Goal: Navigation & Orientation: Find specific page/section

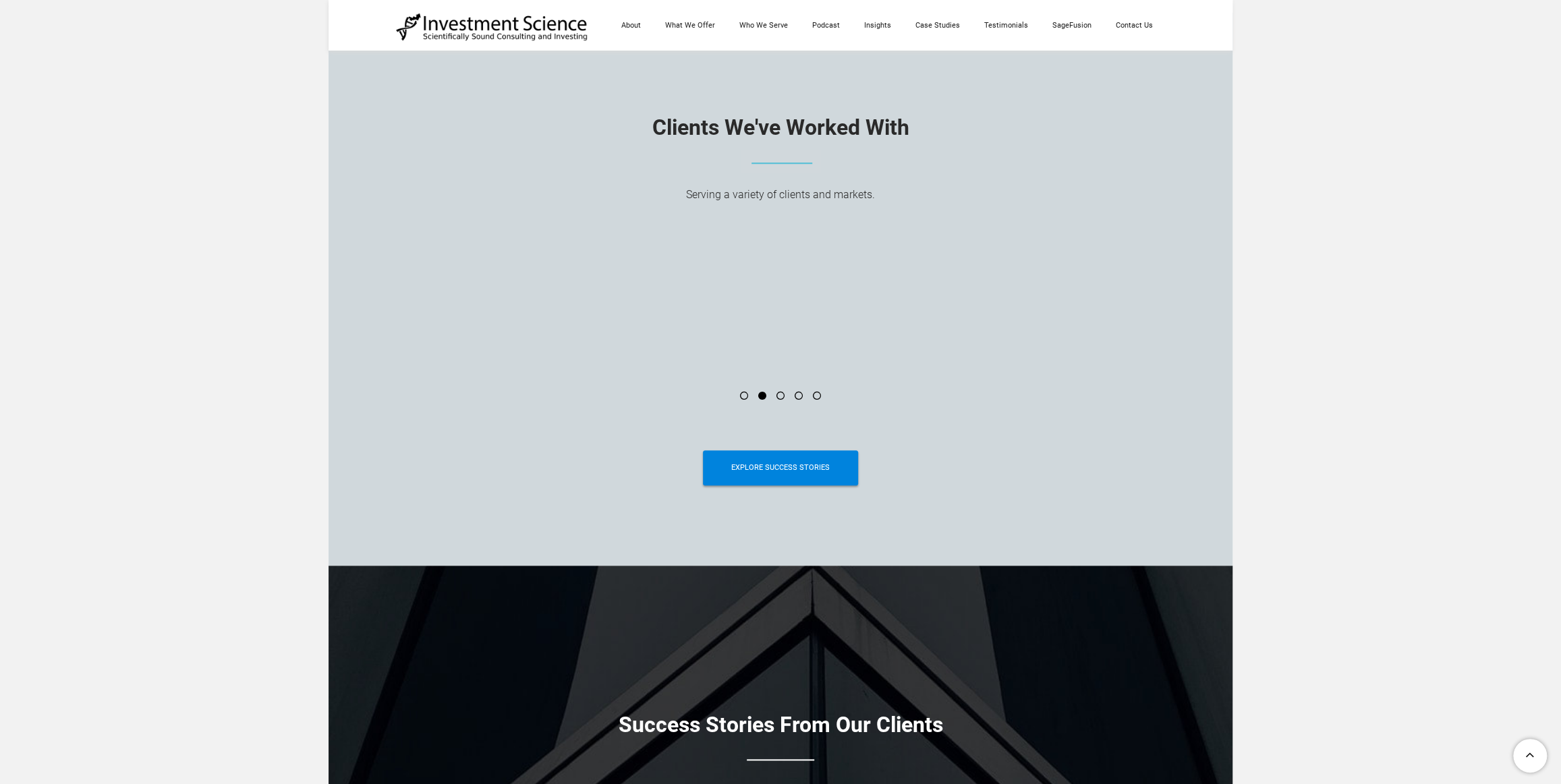
scroll to position [5114, 0]
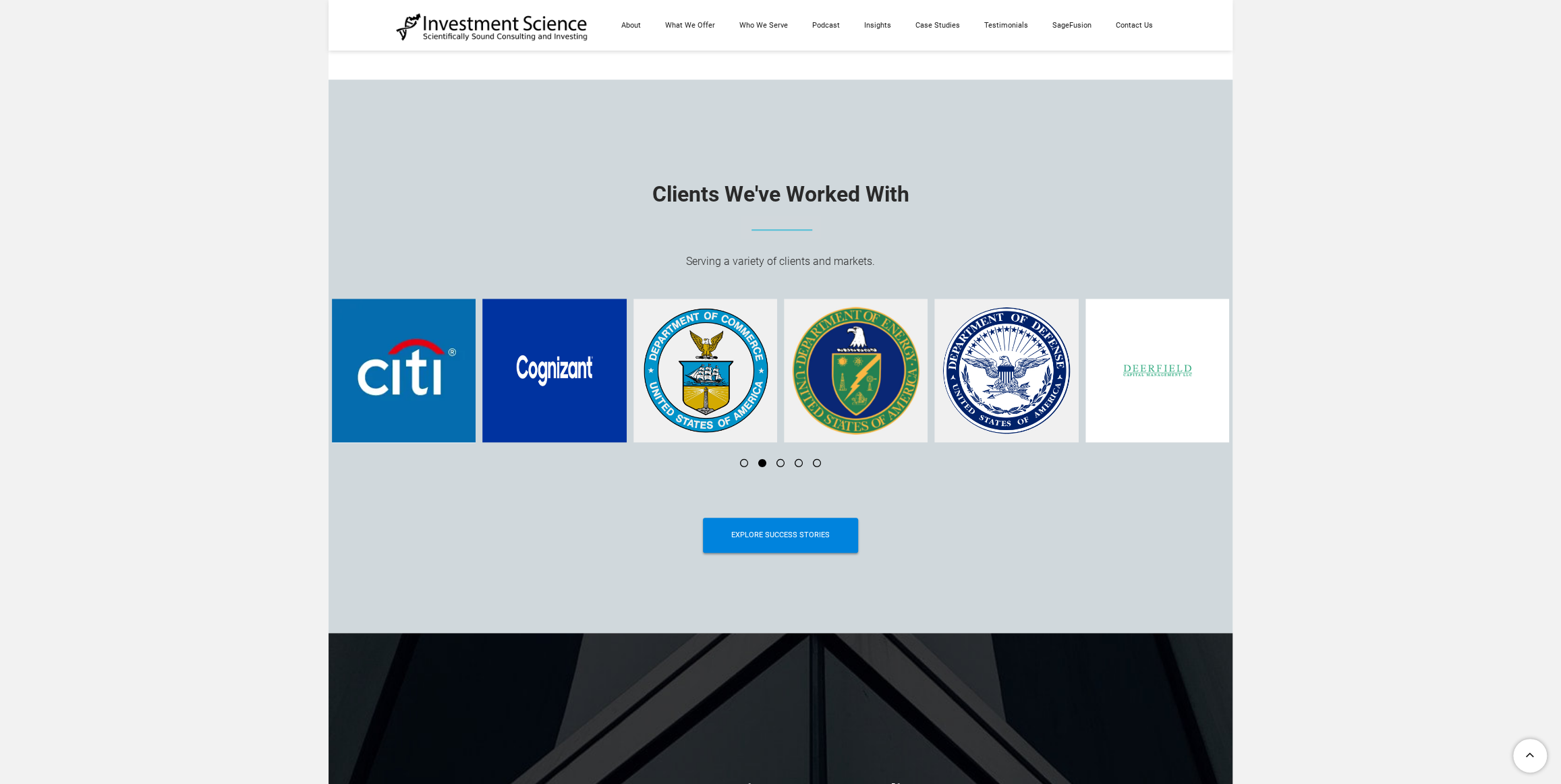
click at [777, 465] on li at bounding box center [775, 463] width 18 height 8
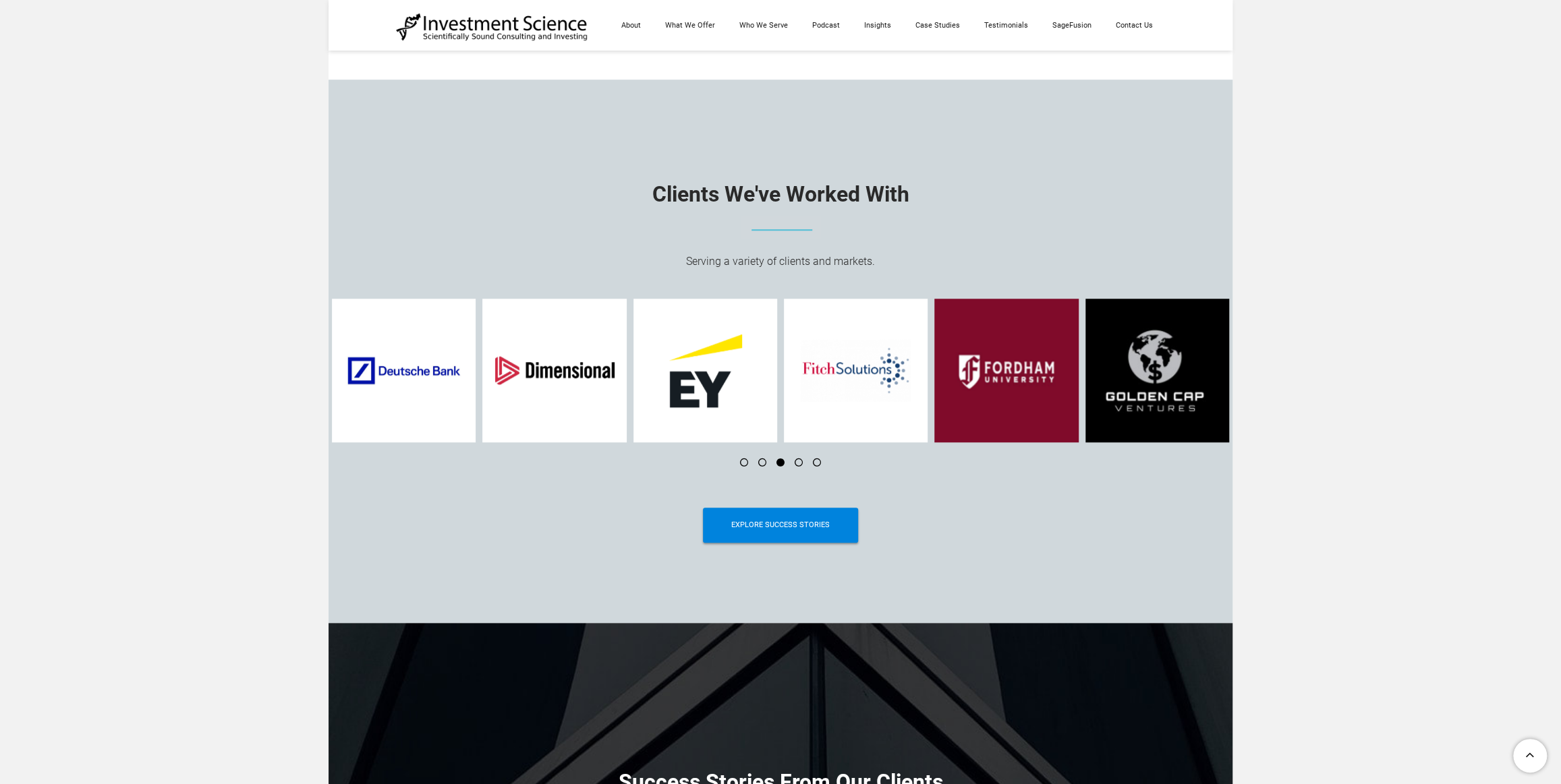
click at [798, 467] on li at bounding box center [793, 462] width 18 height 8
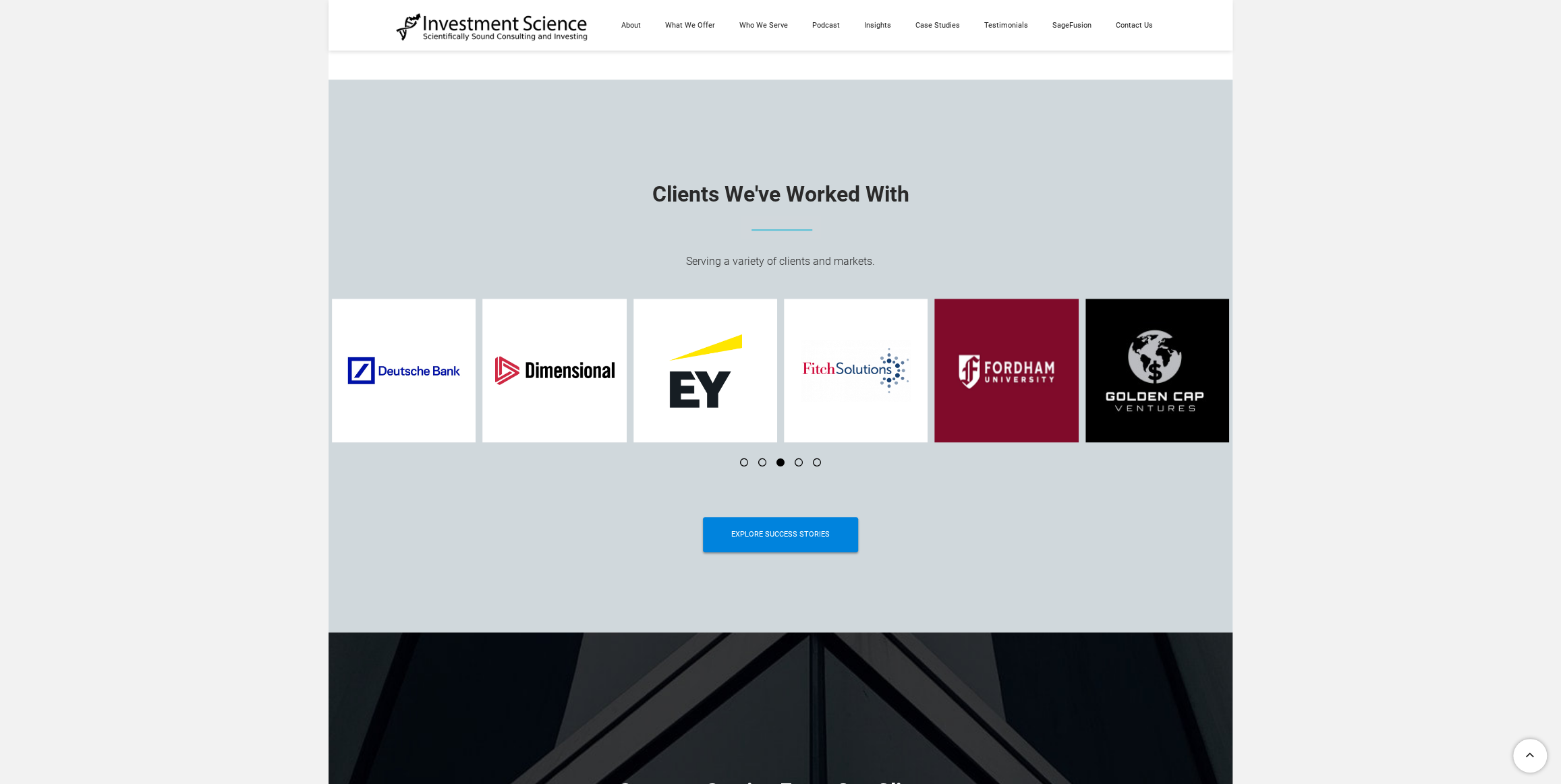
click at [798, 467] on li at bounding box center [793, 462] width 18 height 8
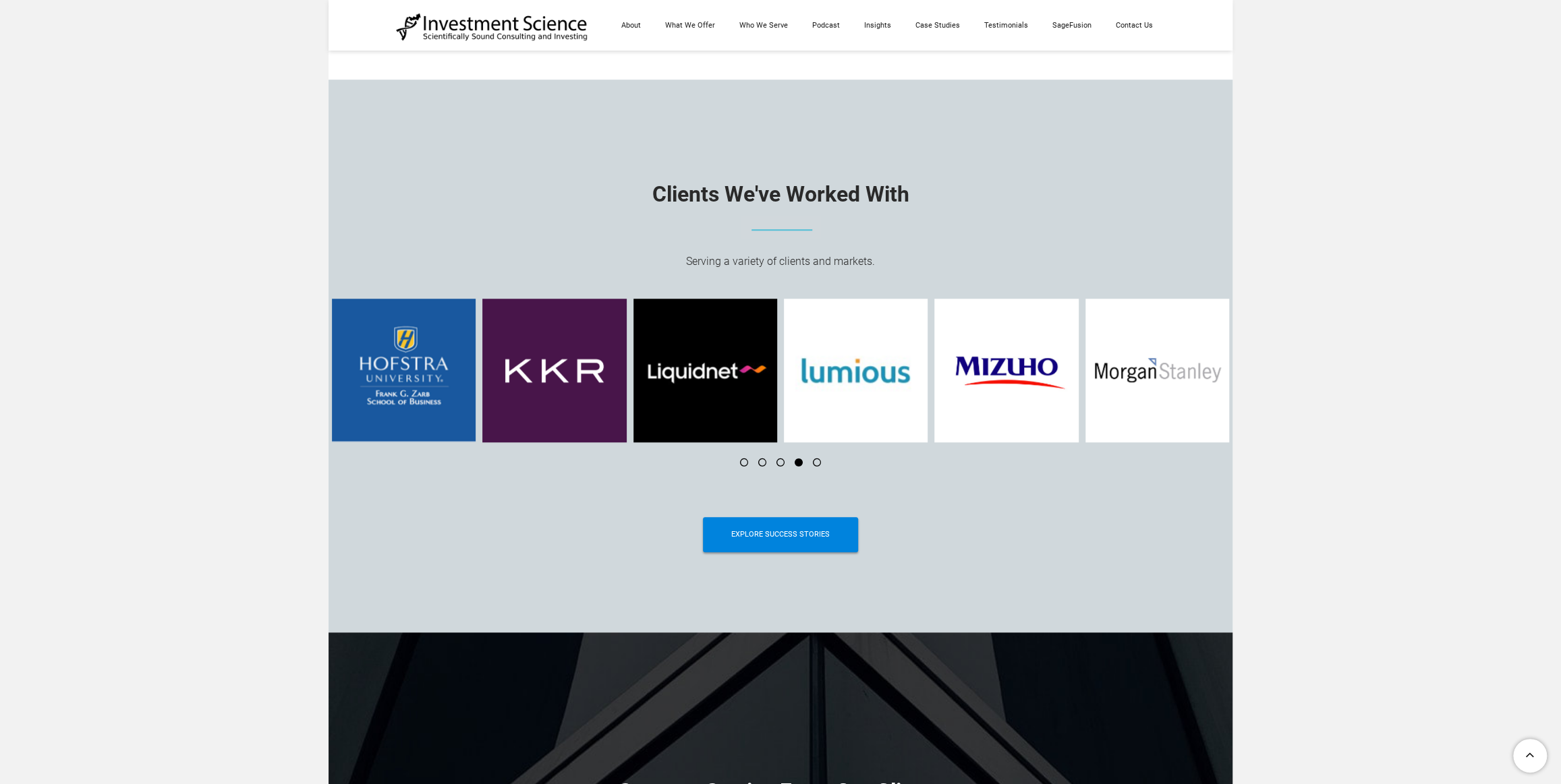
click at [818, 467] on li at bounding box center [811, 462] width 18 height 8
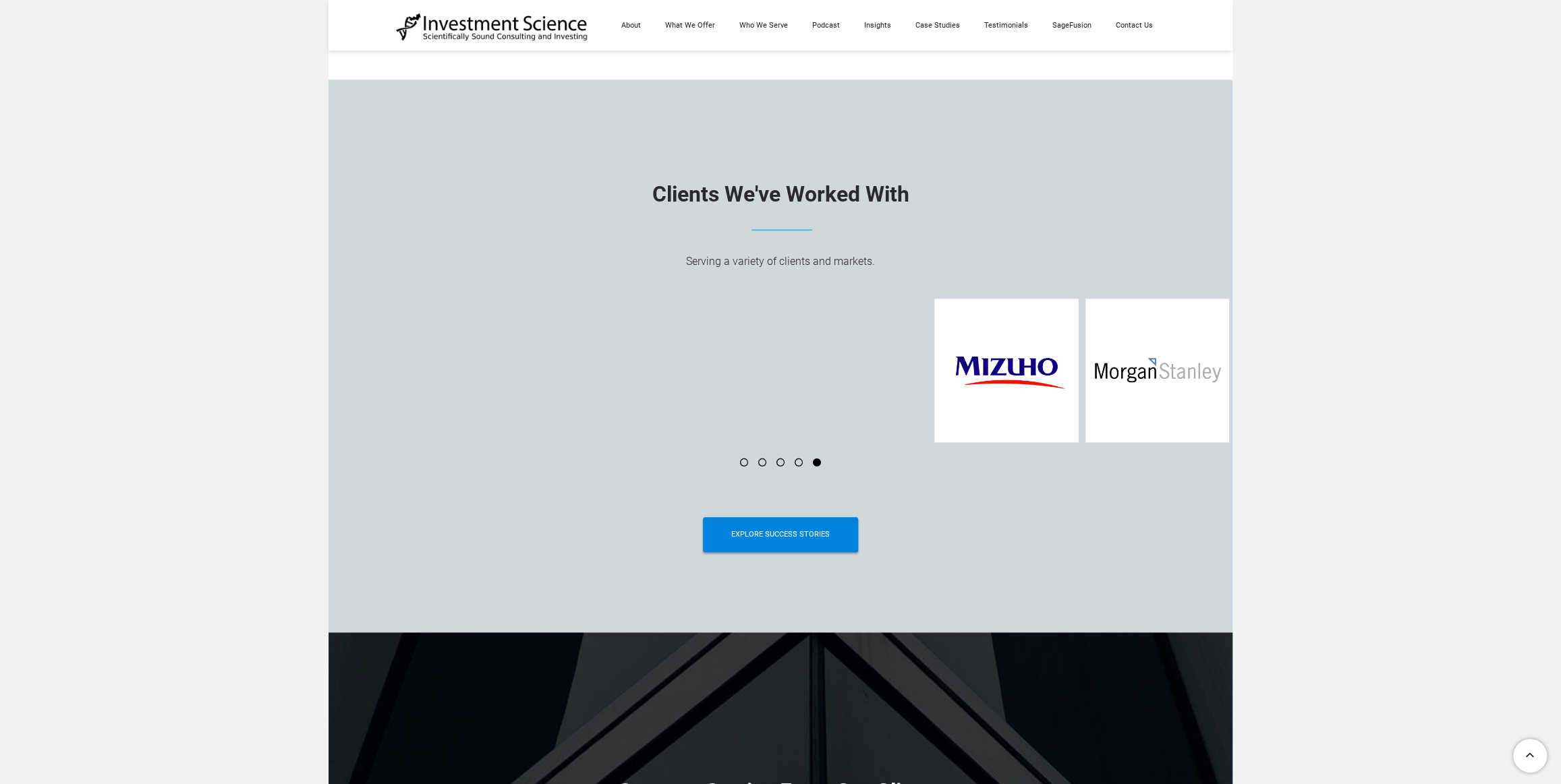
click at [818, 467] on li at bounding box center [811, 462] width 18 height 8
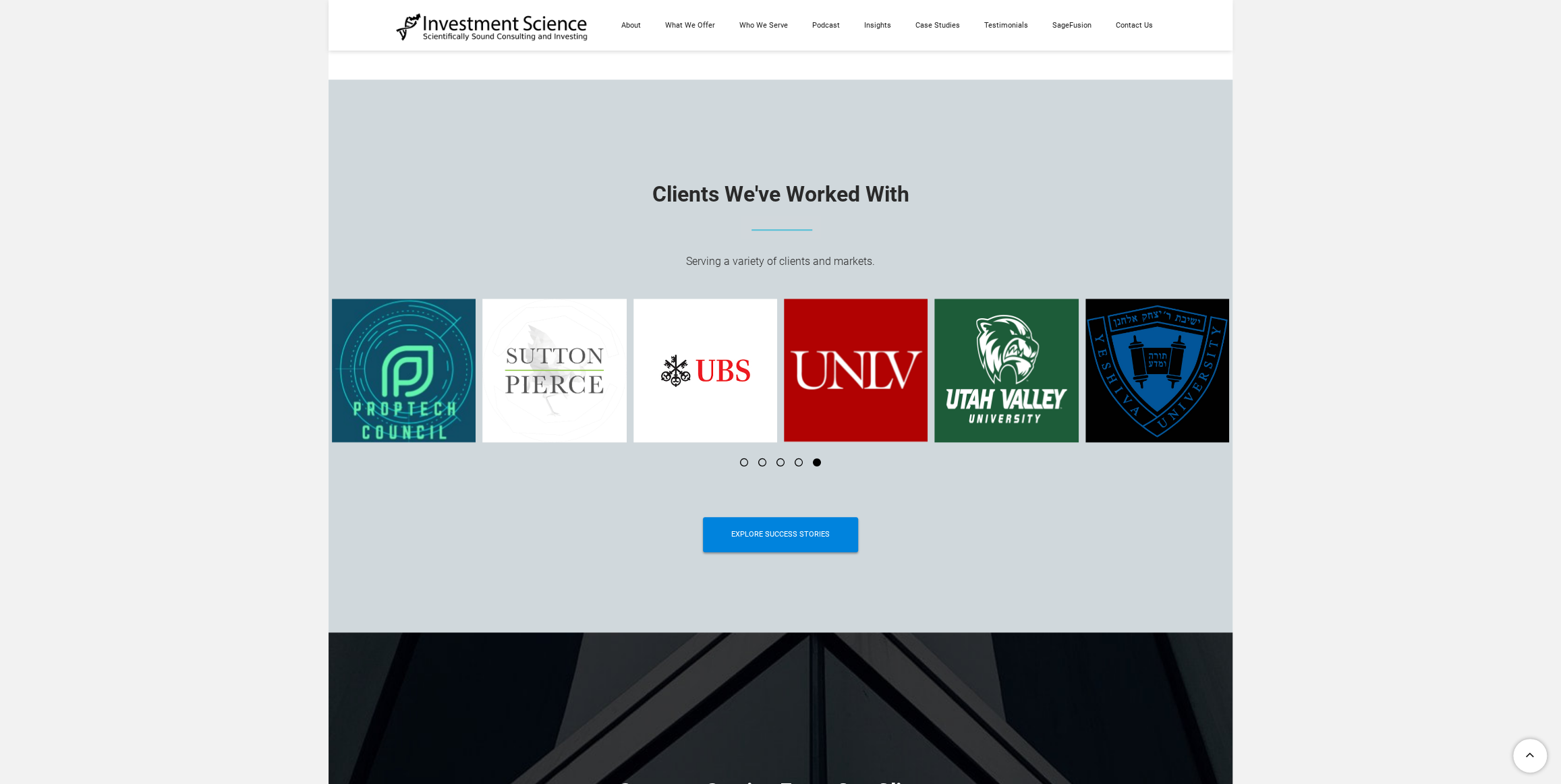
click at [762, 463] on li at bounding box center [757, 462] width 18 height 8
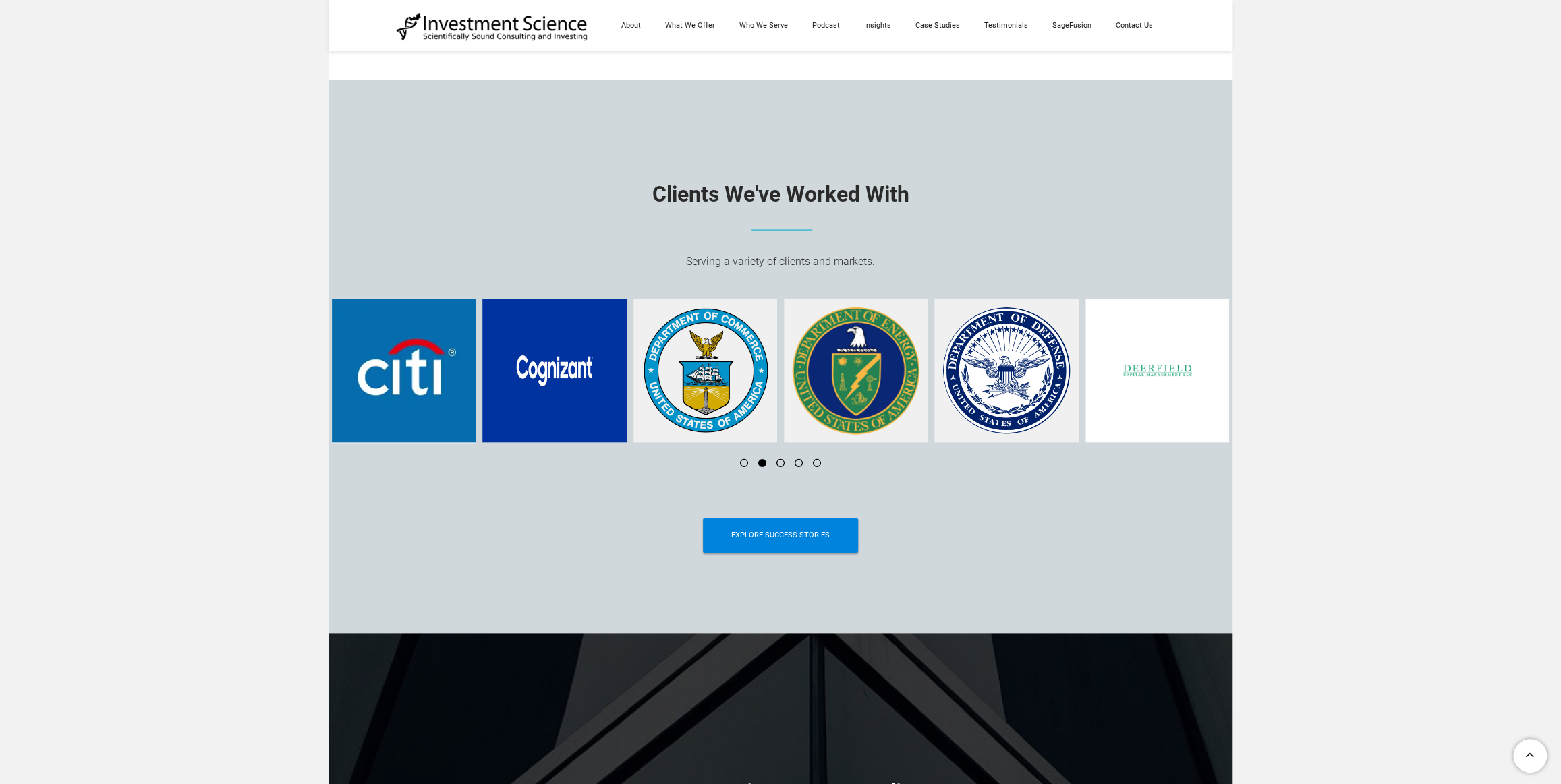
click at [741, 467] on li at bounding box center [739, 463] width 18 height 8
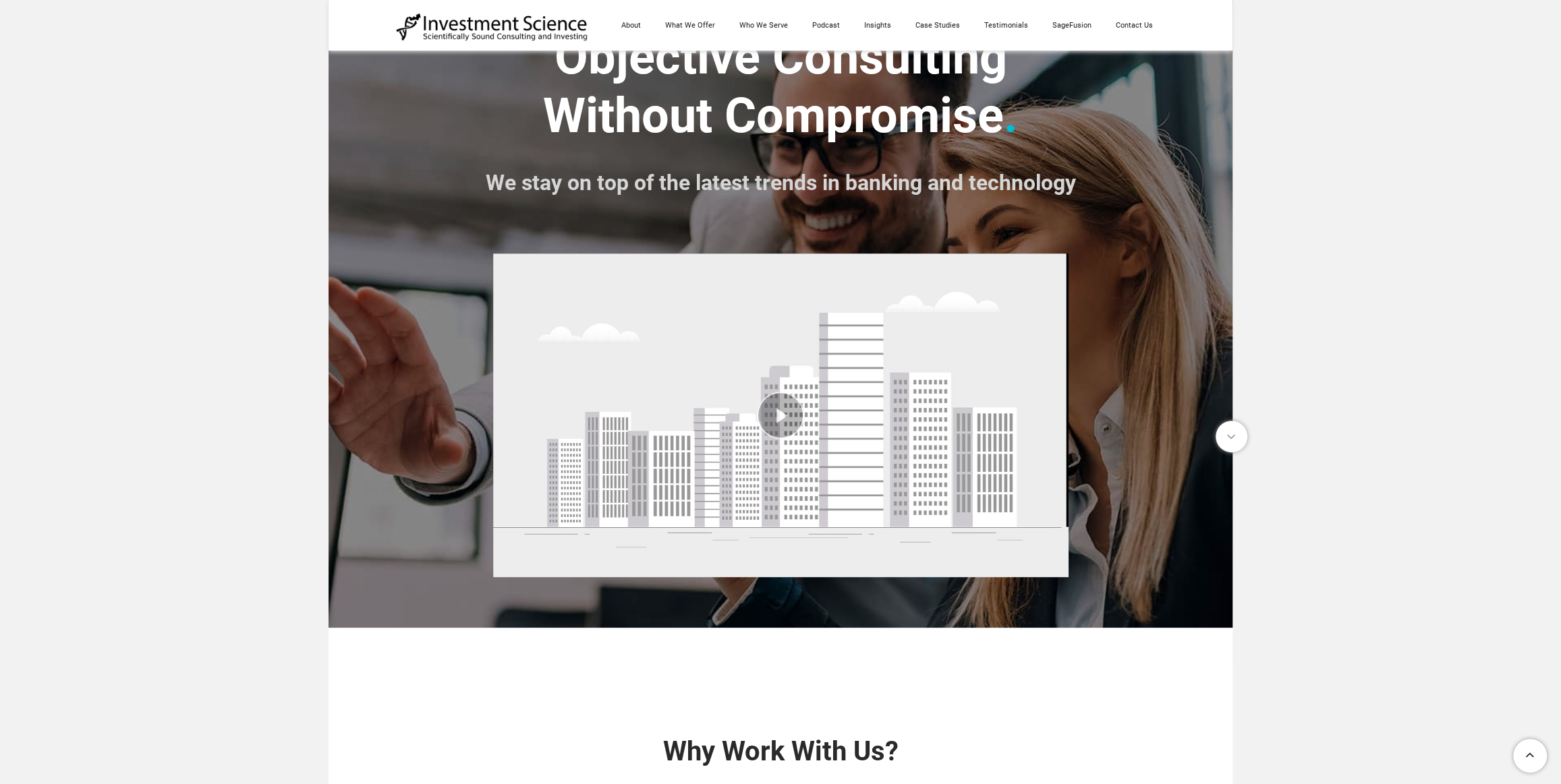
scroll to position [0, 0]
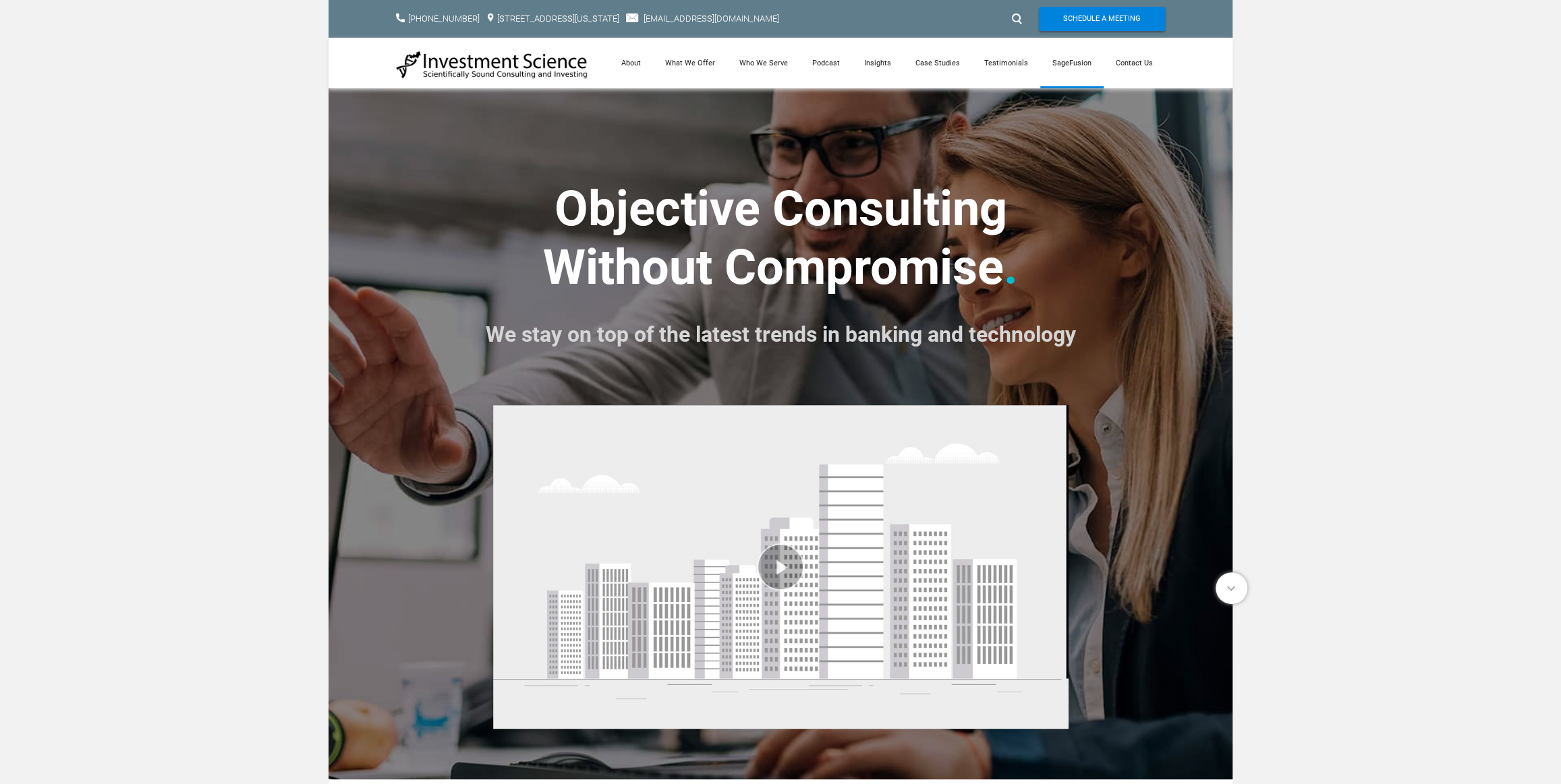
click at [1072, 61] on link "SageFusion" at bounding box center [1072, 63] width 63 height 51
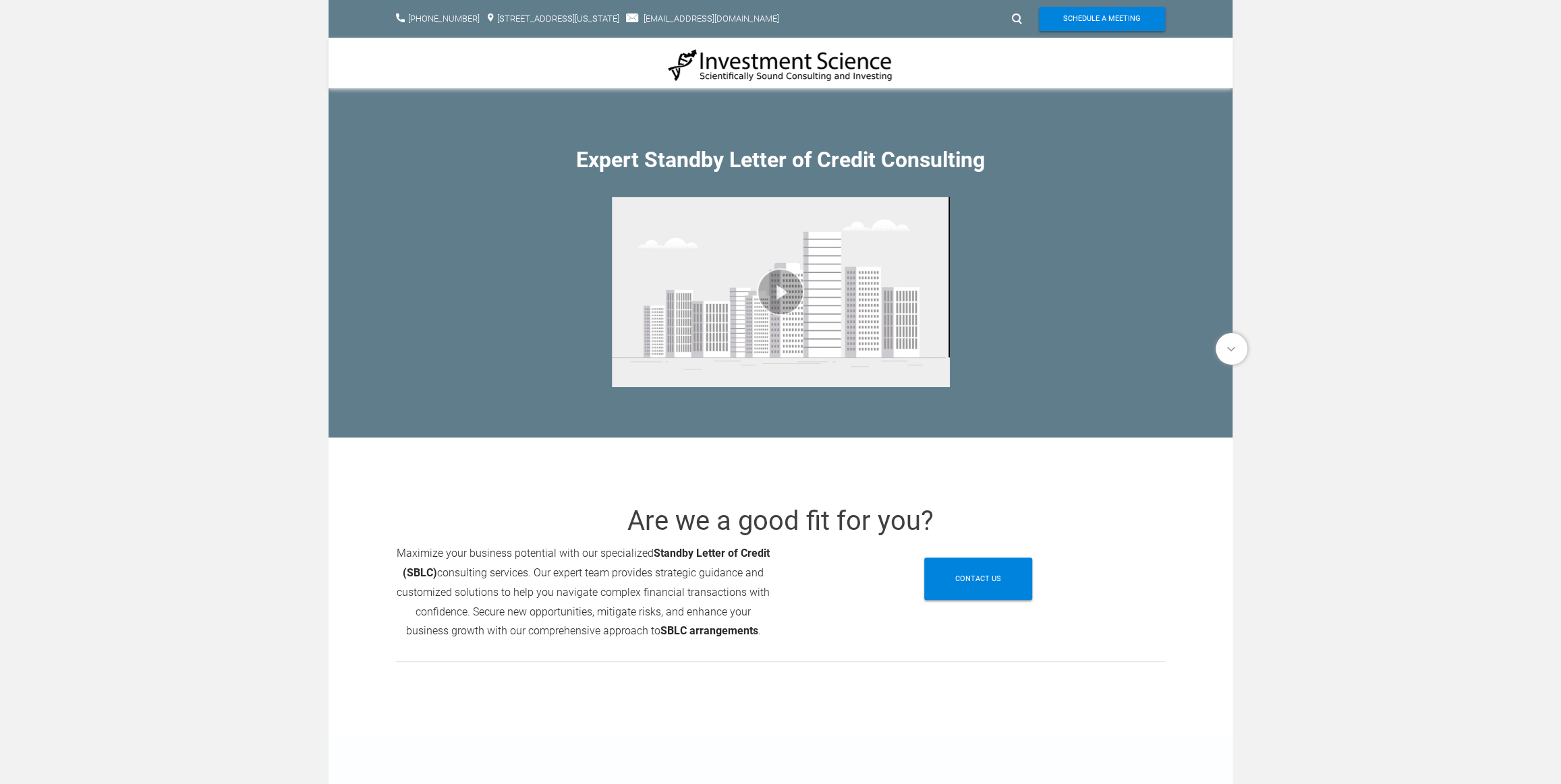
click at [799, 60] on img at bounding box center [780, 64] width 226 height 34
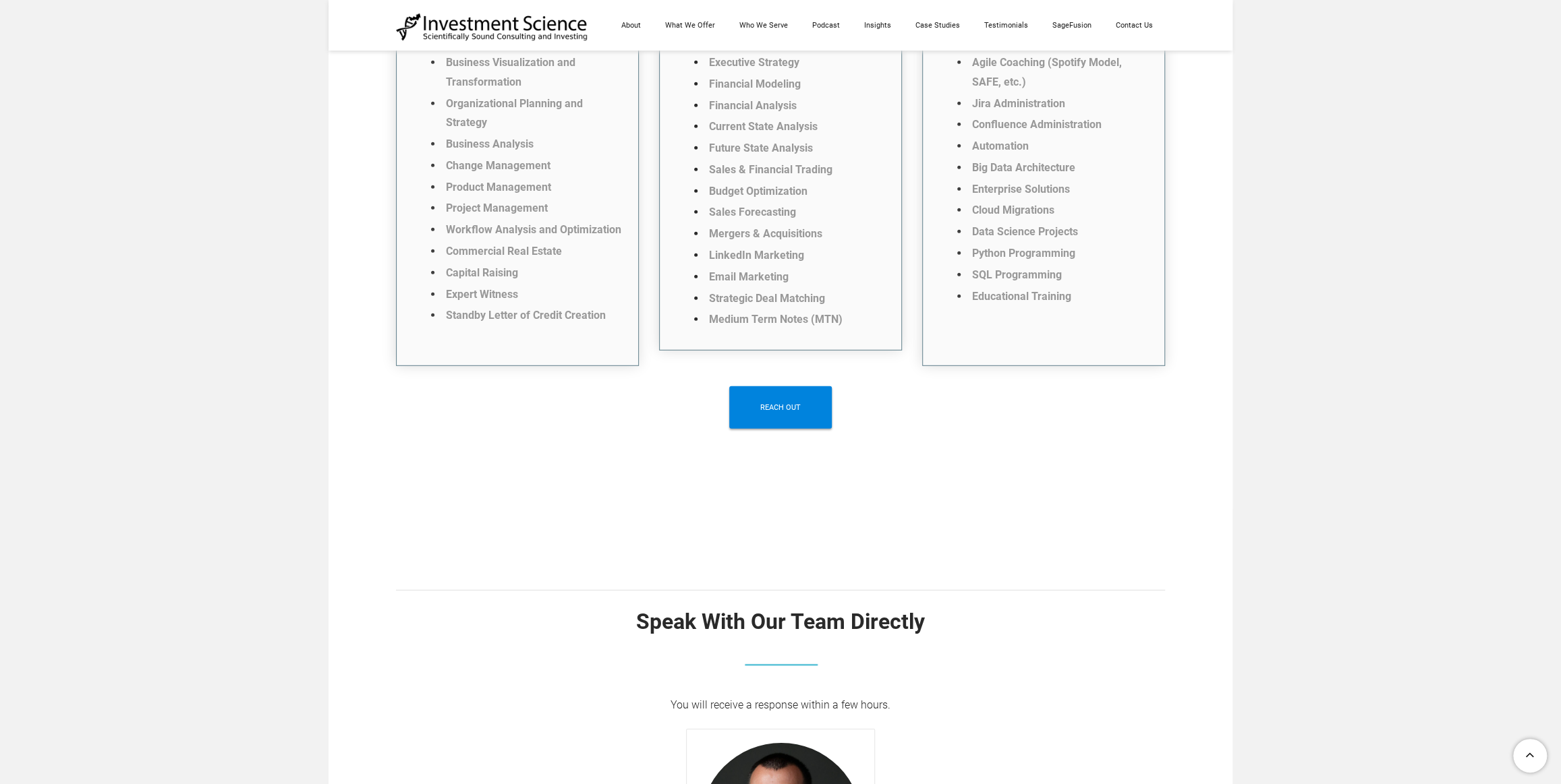
scroll to position [3249, 0]
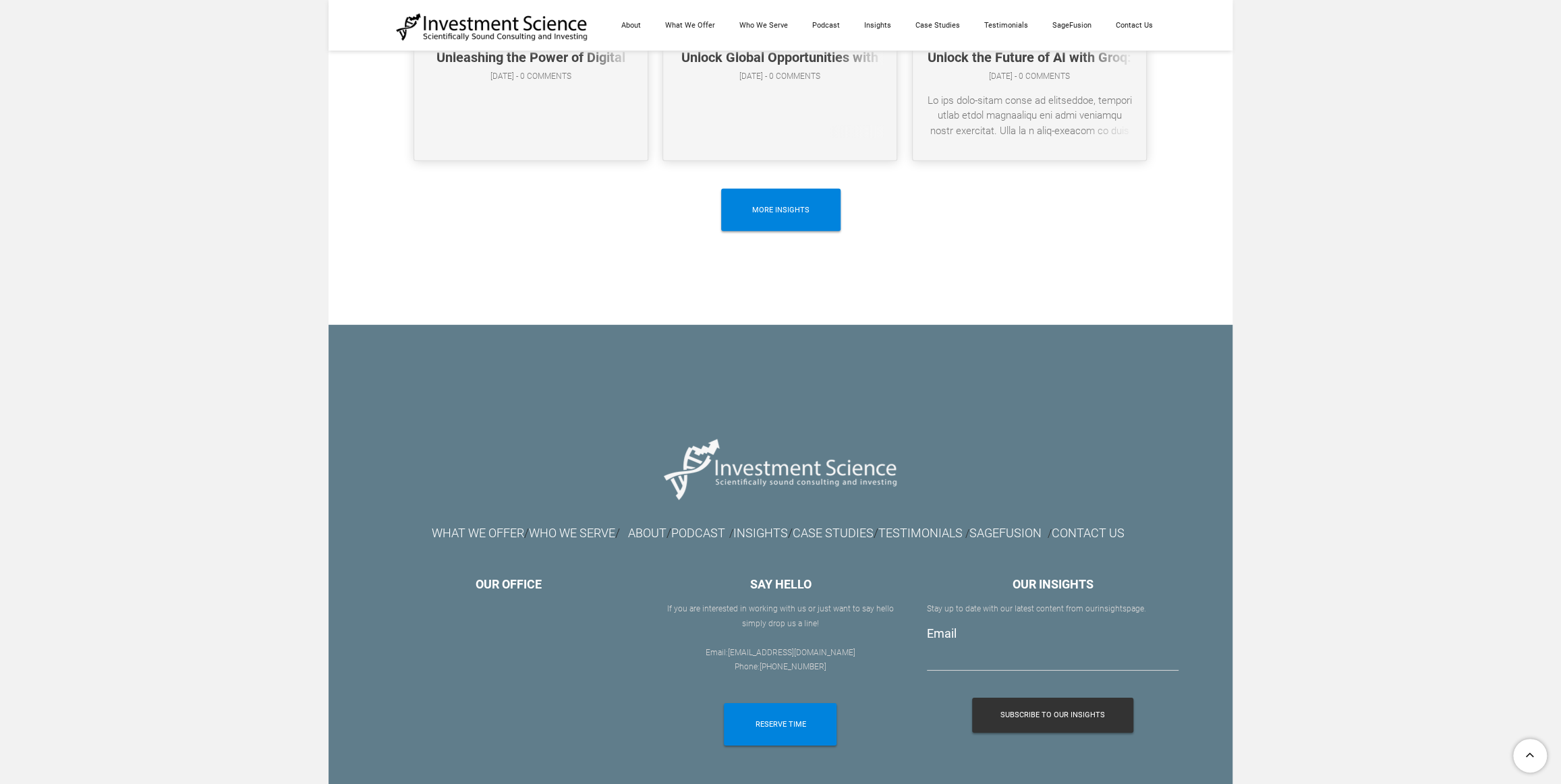
scroll to position [7511, 0]
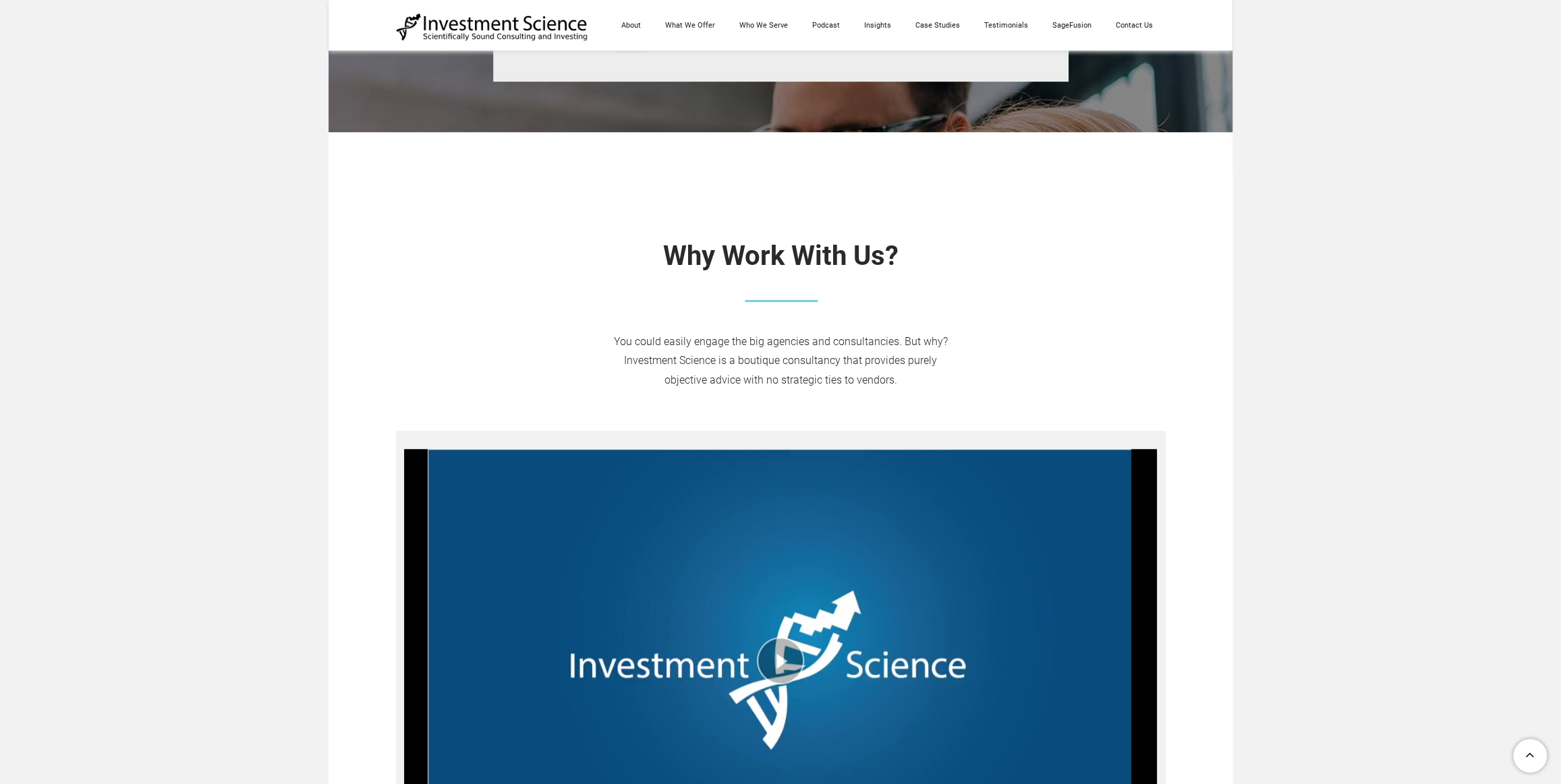
scroll to position [0, 0]
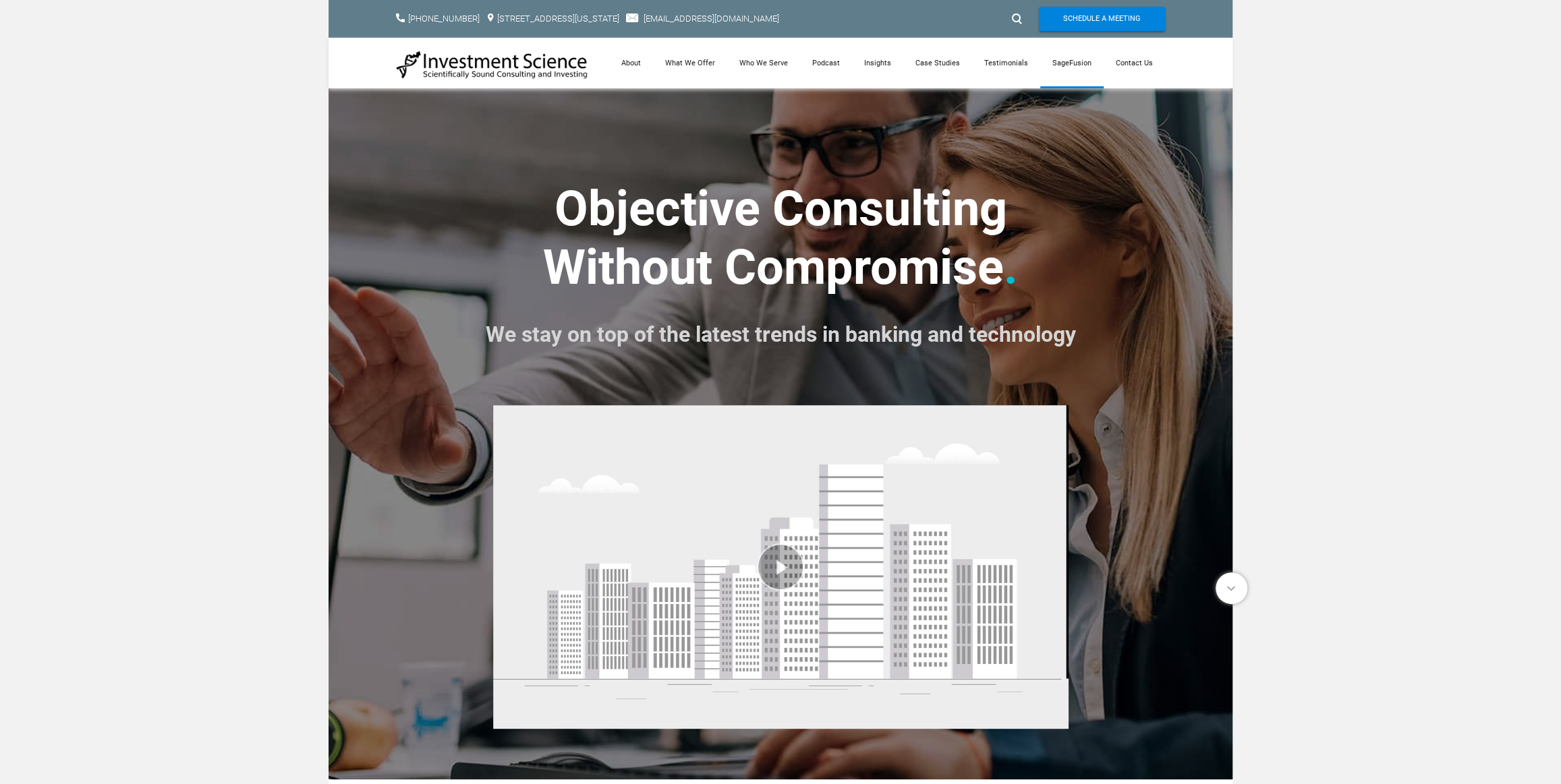
click at [1069, 58] on link "SageFusion" at bounding box center [1072, 63] width 63 height 51
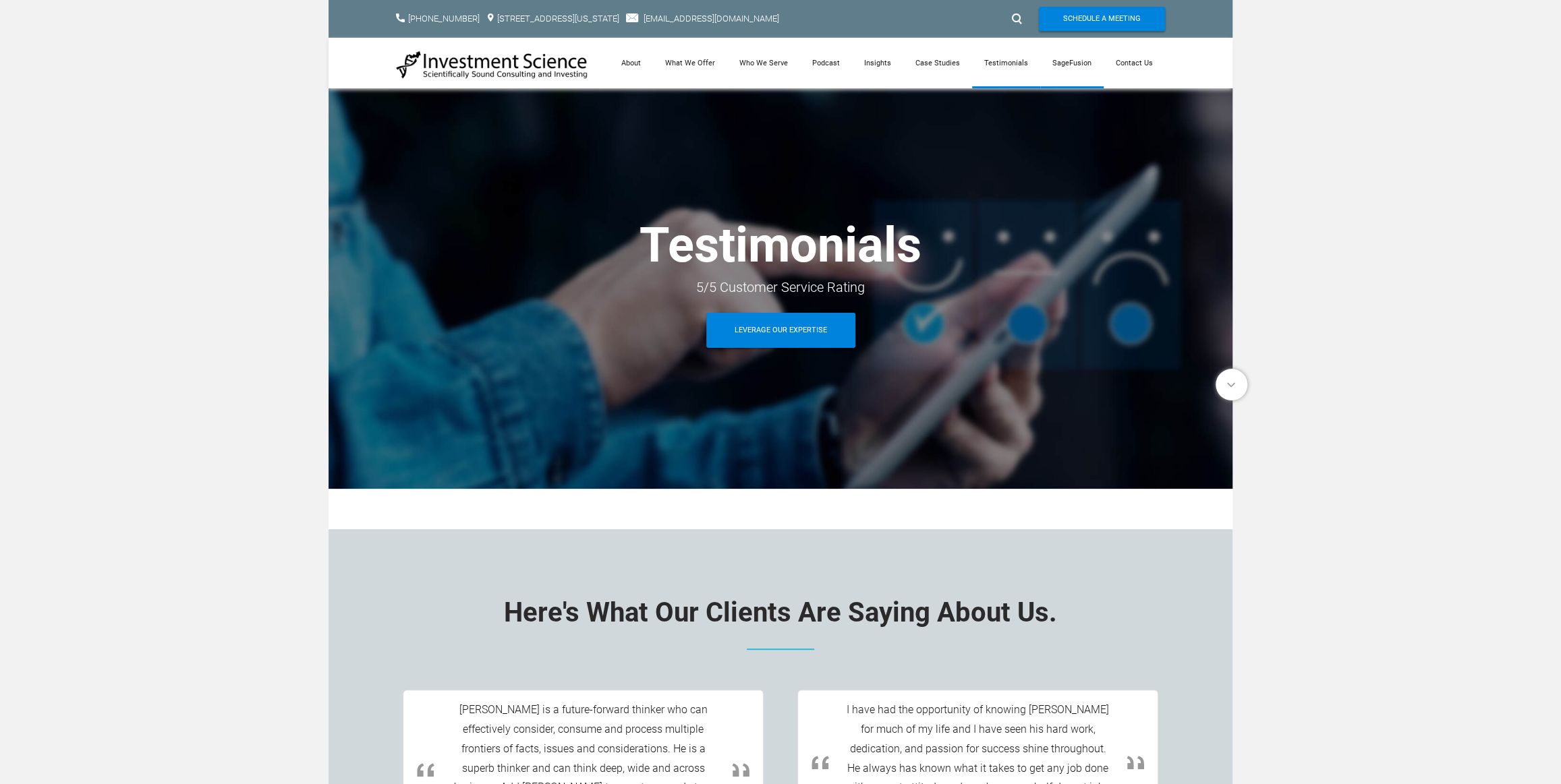
click at [1069, 65] on link "SageFusion" at bounding box center [1072, 63] width 63 height 51
click at [1075, 65] on link "SageFusion" at bounding box center [1072, 63] width 63 height 51
